Goal: Transaction & Acquisition: Purchase product/service

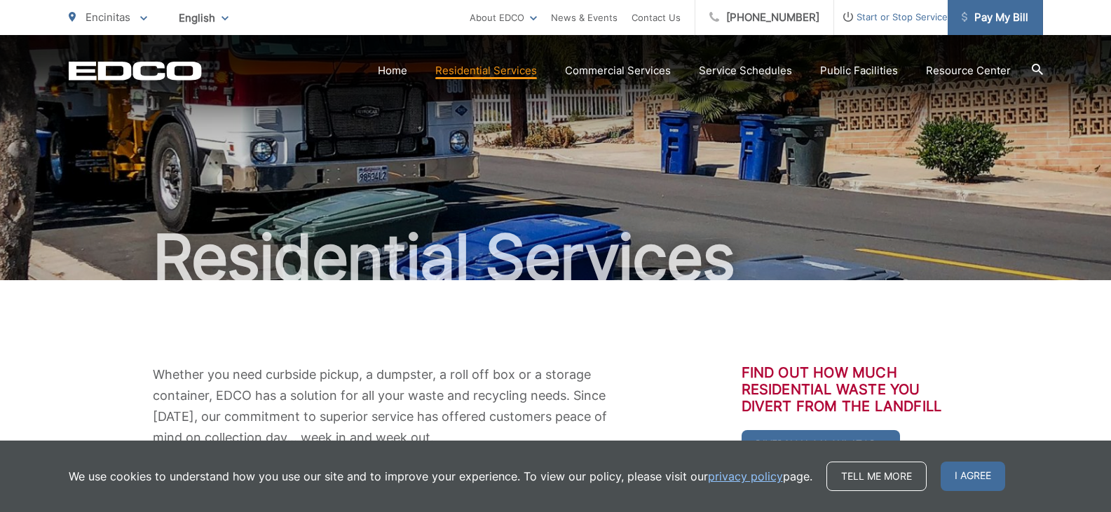
click at [986, 25] on span "Pay My Bill" at bounding box center [995, 17] width 67 height 17
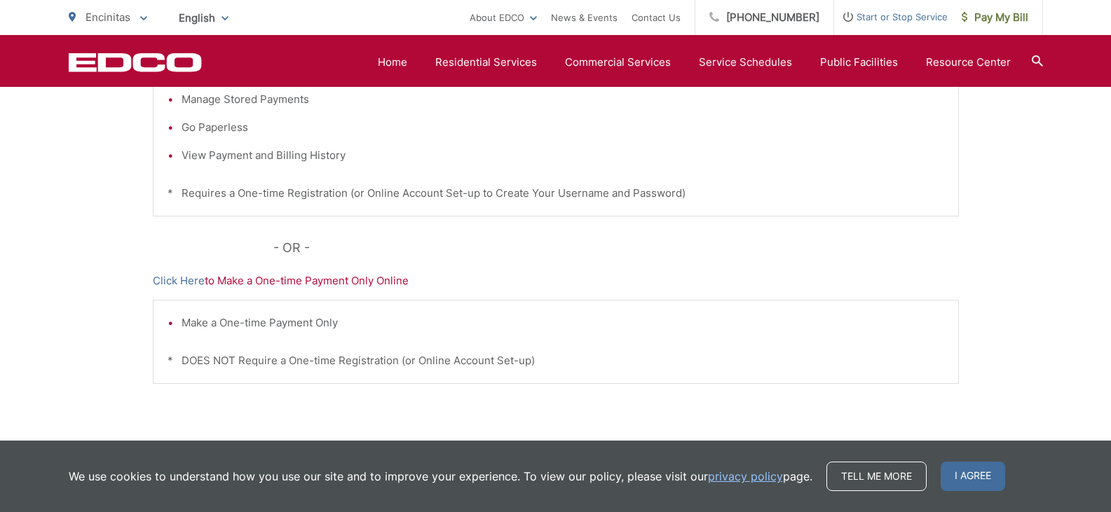
scroll to position [350, 0]
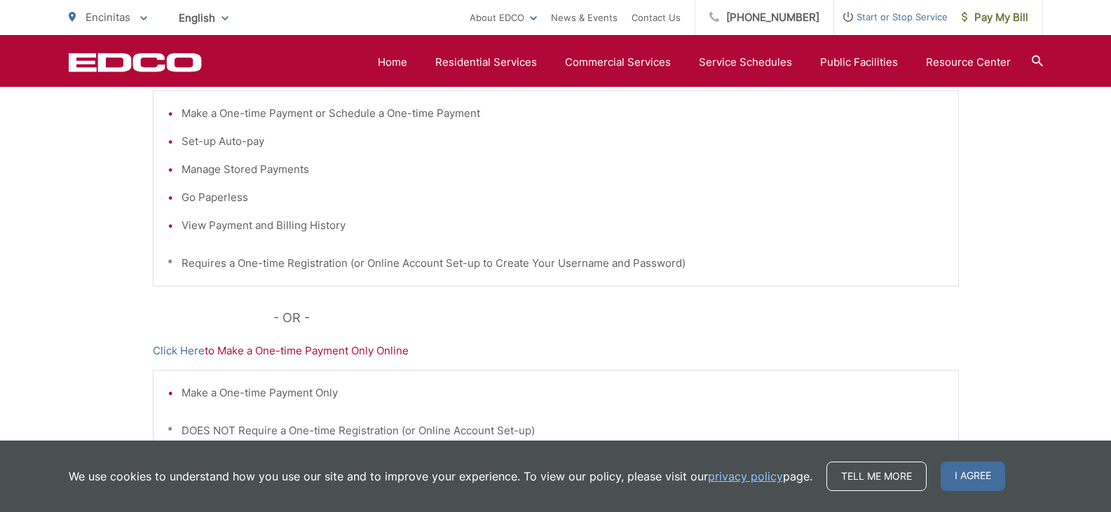
click at [315, 229] on li "View Payment and Billing History" at bounding box center [563, 225] width 763 height 17
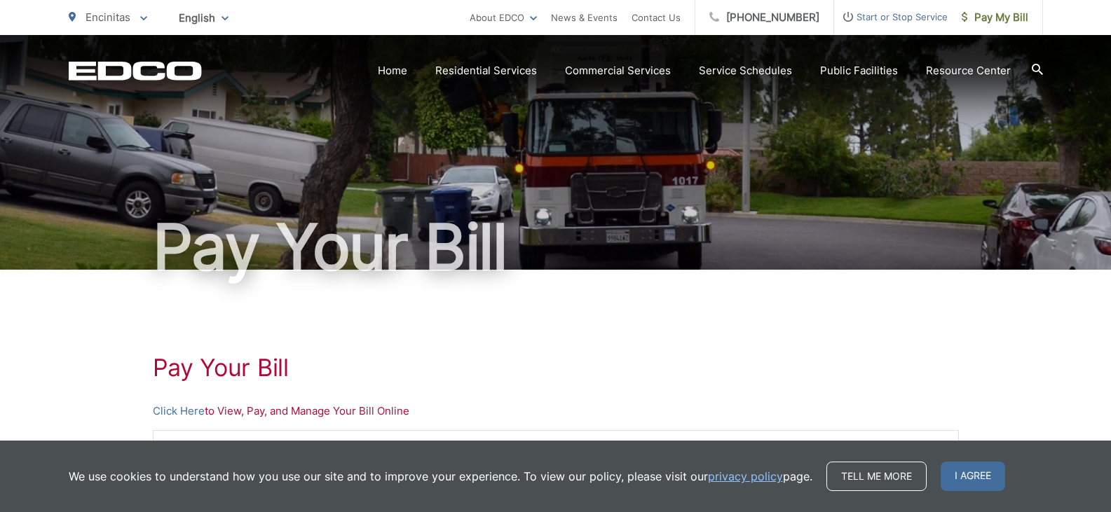
scroll to position [0, 0]
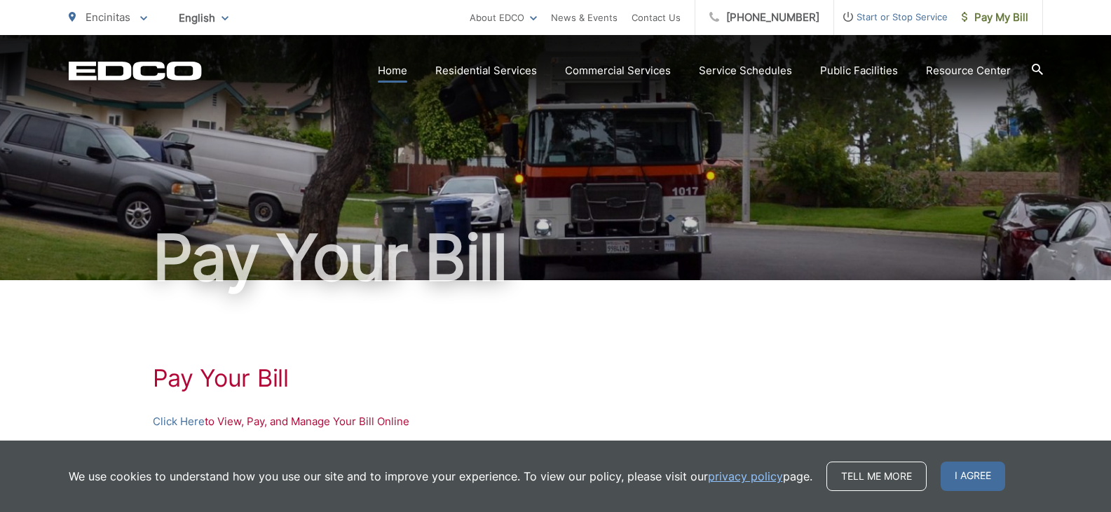
click at [404, 68] on link "Home" at bounding box center [392, 70] width 29 height 17
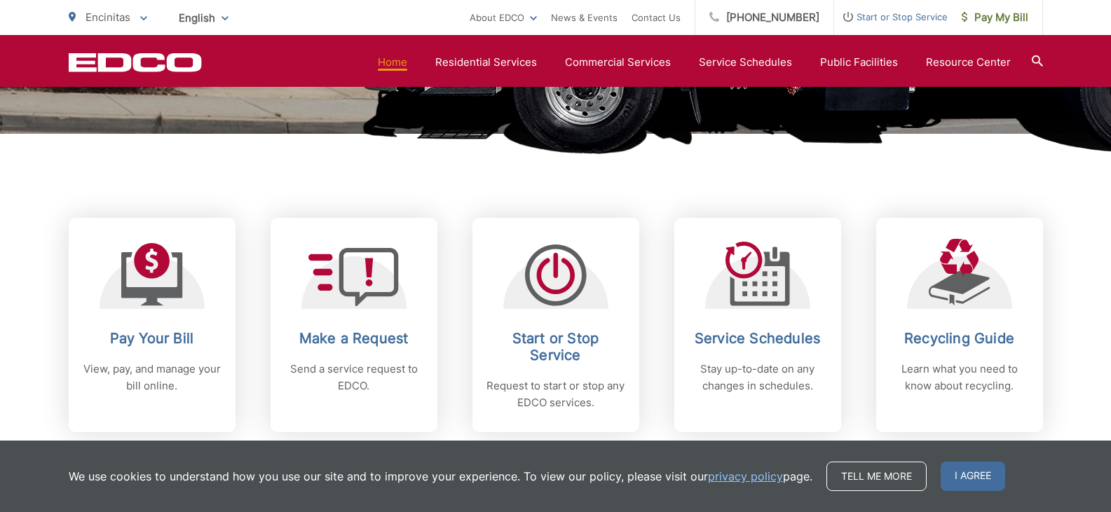
scroll to position [491, 0]
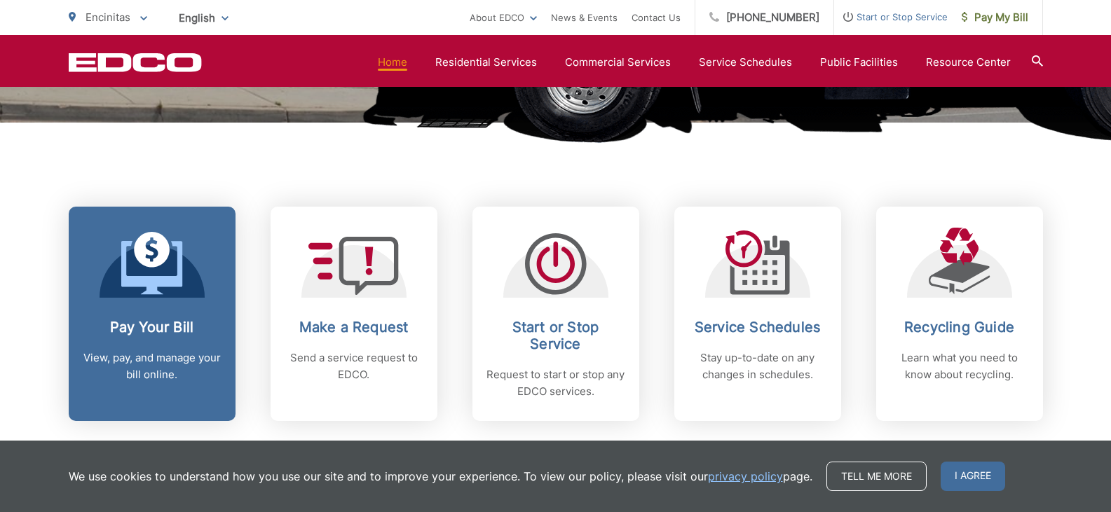
click at [134, 334] on h2 "Pay Your Bill" at bounding box center [152, 327] width 139 height 17
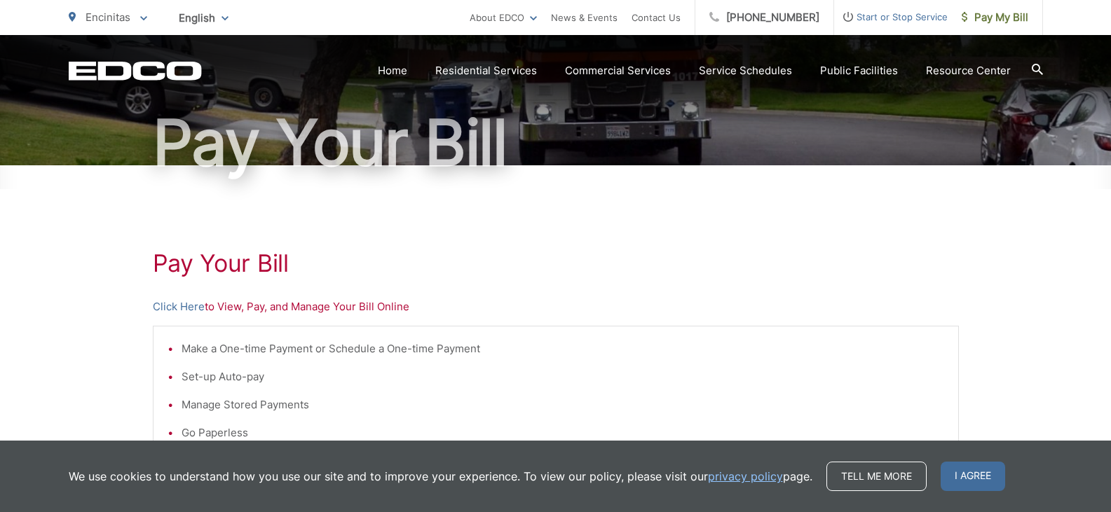
scroll to position [140, 0]
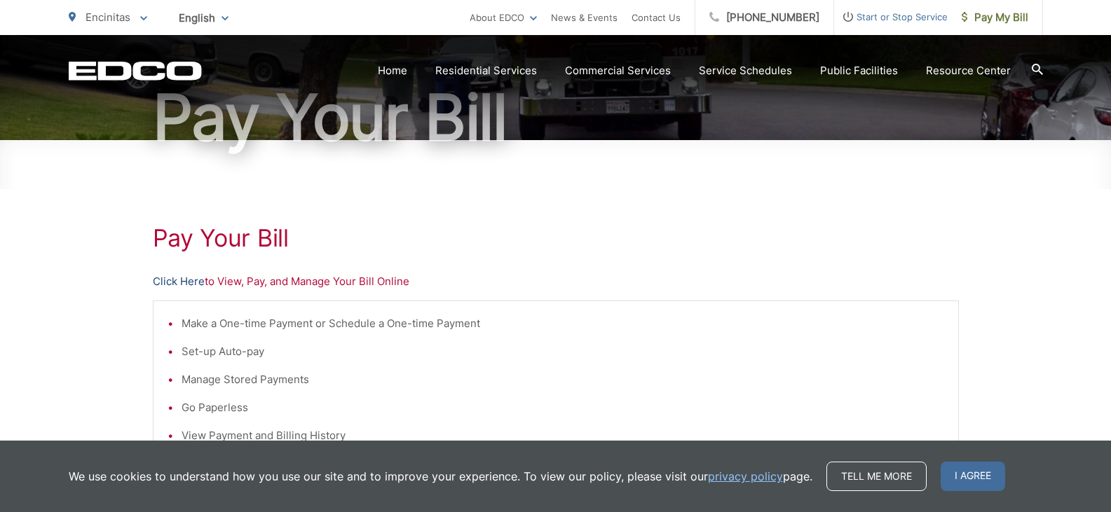
click at [177, 283] on link "Click Here" at bounding box center [179, 281] width 52 height 17
